Goal: Task Accomplishment & Management: Manage account settings

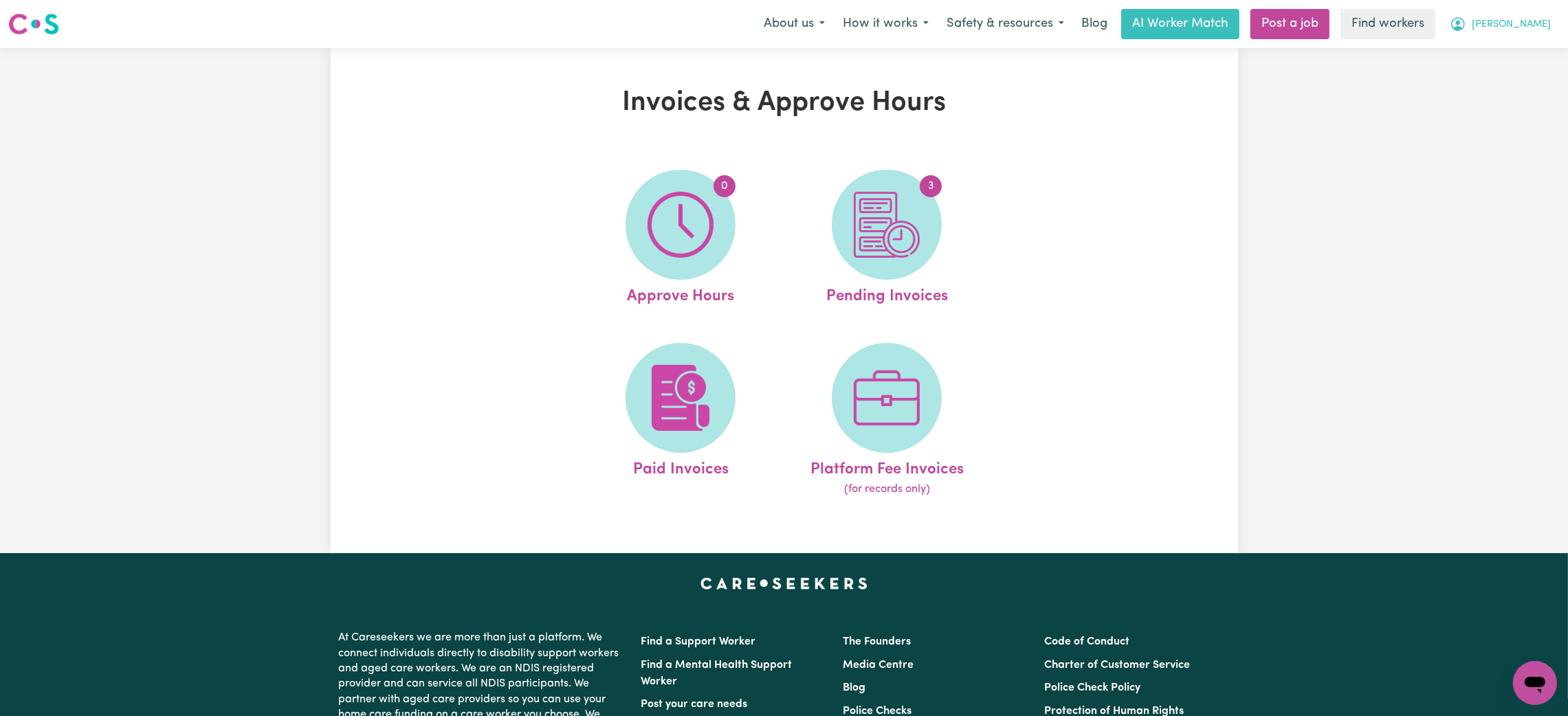
click at [1539, 31] on span "[PERSON_NAME]" at bounding box center [1511, 25] width 79 height 15
click at [1529, 74] on link "Logout" at bounding box center [1504, 79] width 108 height 26
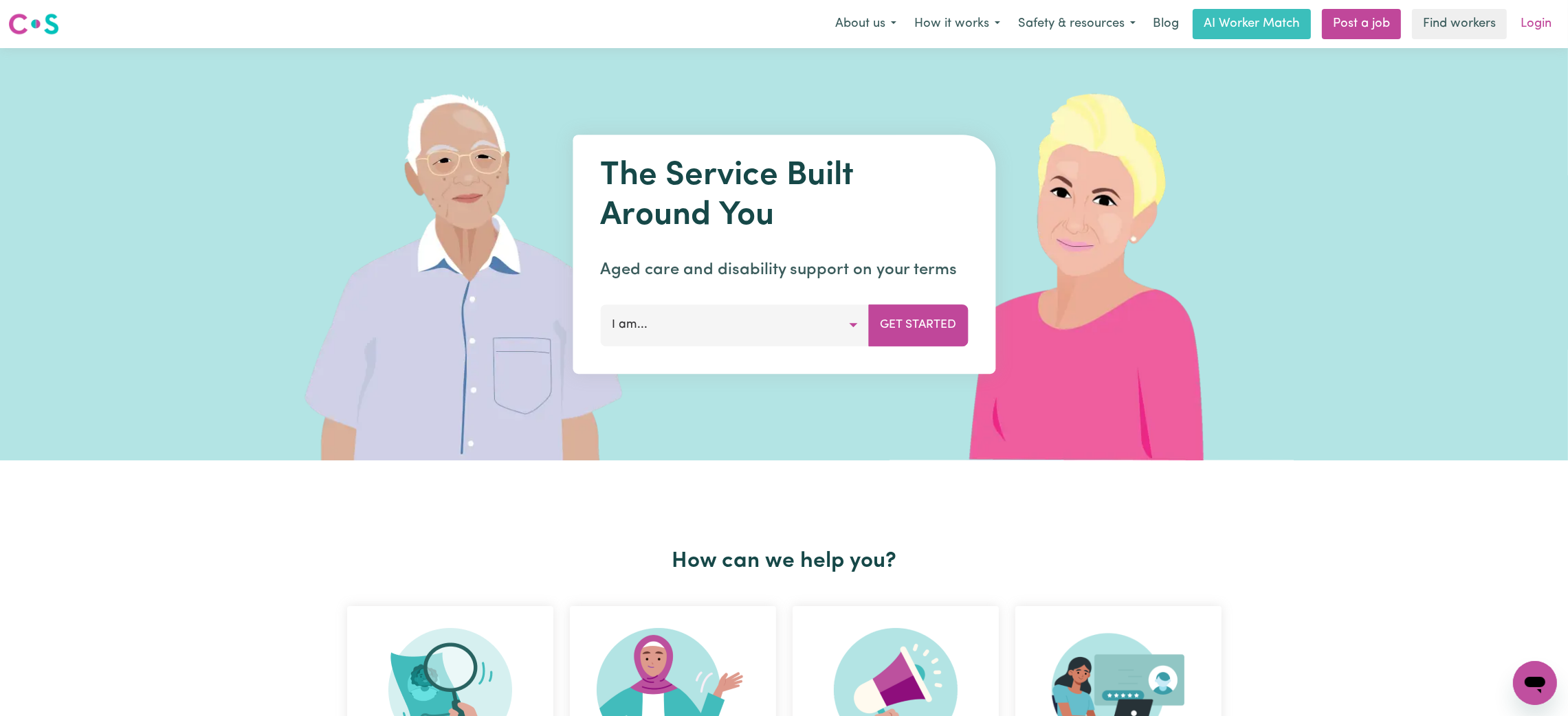
click at [1544, 20] on link "Login" at bounding box center [1535, 24] width 47 height 30
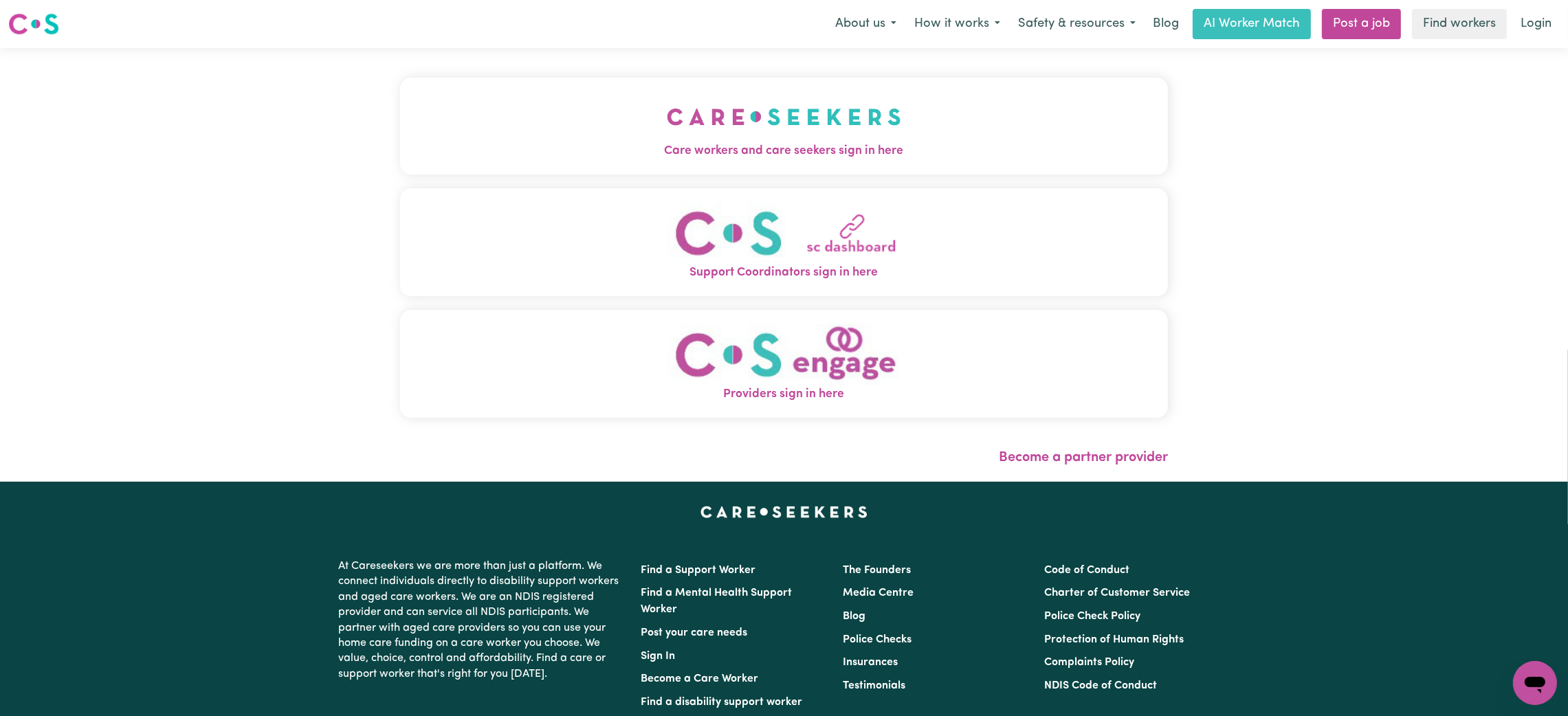
click at [550, 51] on div "Care workers and care seekers sign in here Support Coordinators sign in here Pr…" at bounding box center [783, 264] width 784 height 434
click at [537, 98] on button "Care workers and care seekers sign in here" at bounding box center [783, 125] width 767 height 96
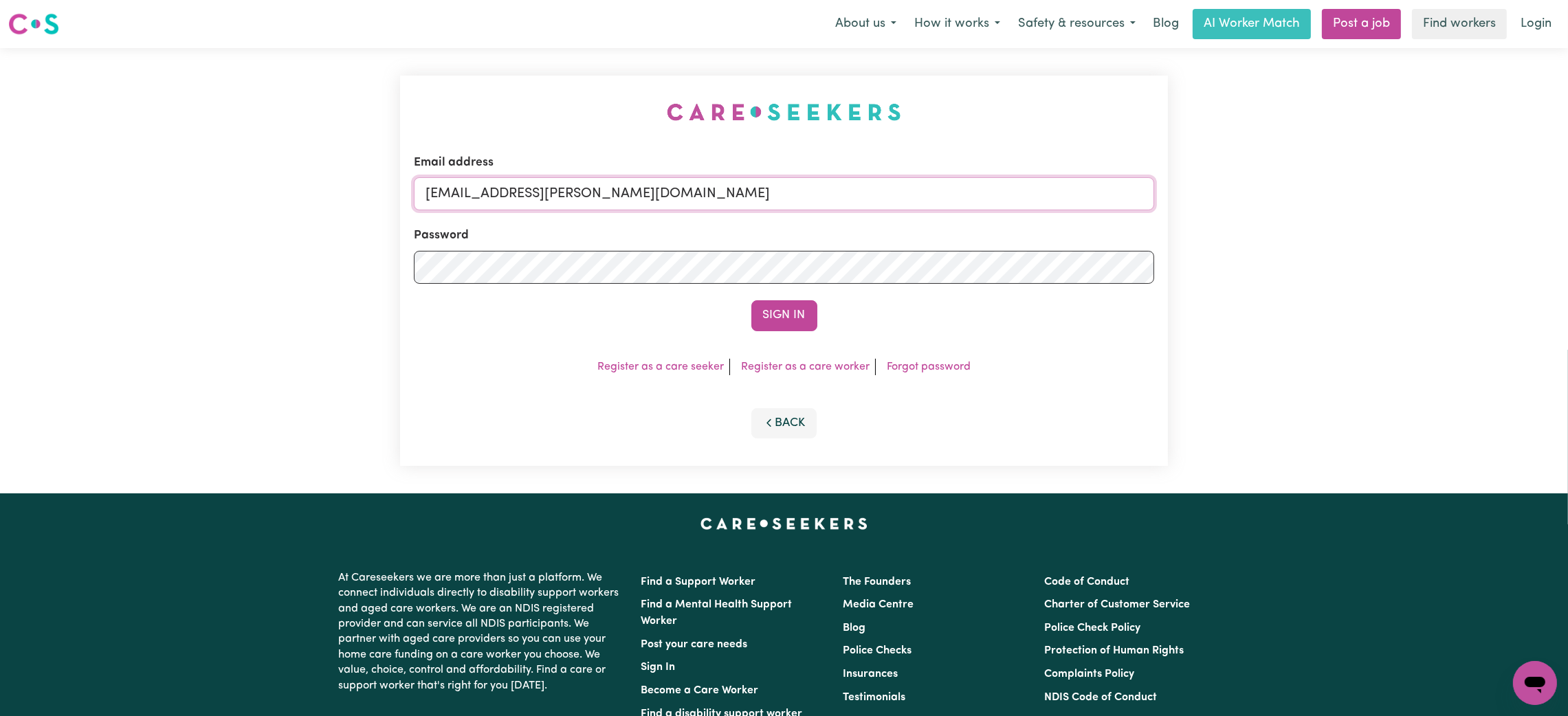
drag, startPoint x: 498, startPoint y: 201, endPoint x: 1100, endPoint y: 301, distance: 610.2
click at [1100, 301] on form "Email address [EMAIL_ADDRESS][PERSON_NAME][DOMAIN_NAME] Password Sign In" at bounding box center [783, 243] width 740 height 177
paste input "[PERSON_NAME][EMAIL_ADDRESS][DOMAIN_NAME]"
type input "[EMAIL_ADDRESS][PERSON_NAME][DOMAIN_NAME]"
click at [751, 301] on button "Sign In" at bounding box center [784, 316] width 66 height 30
